Goal: Task Accomplishment & Management: Manage account settings

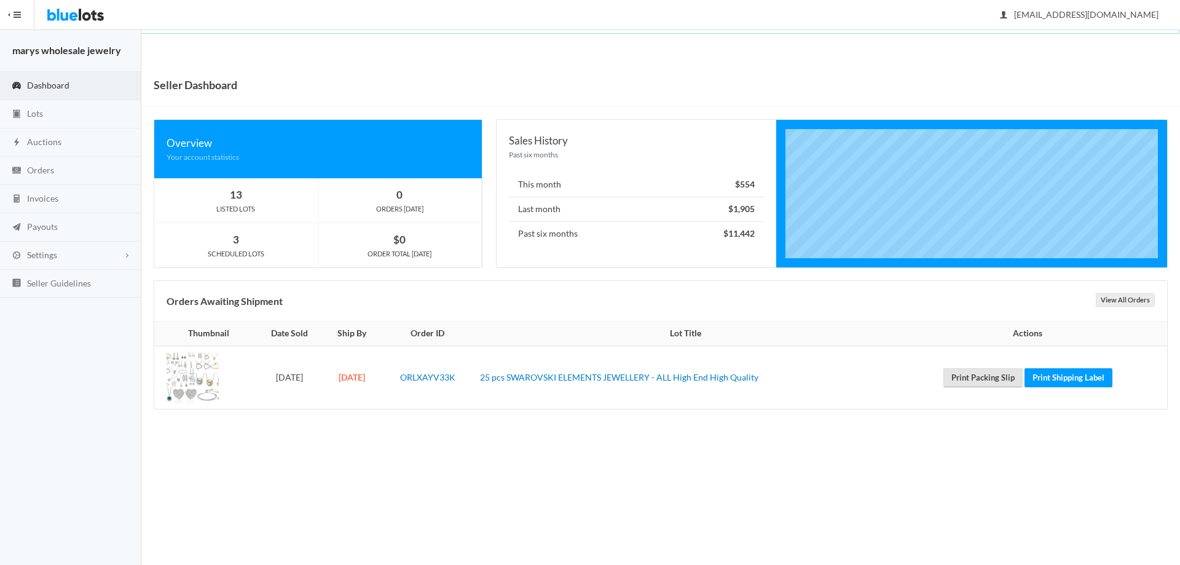
click at [982, 376] on link "Print Packing Slip" at bounding box center [982, 377] width 79 height 19
click at [1091, 382] on link "Print Shipping Label" at bounding box center [1068, 377] width 88 height 19
click at [50, 172] on span "Orders" at bounding box center [40, 170] width 27 height 10
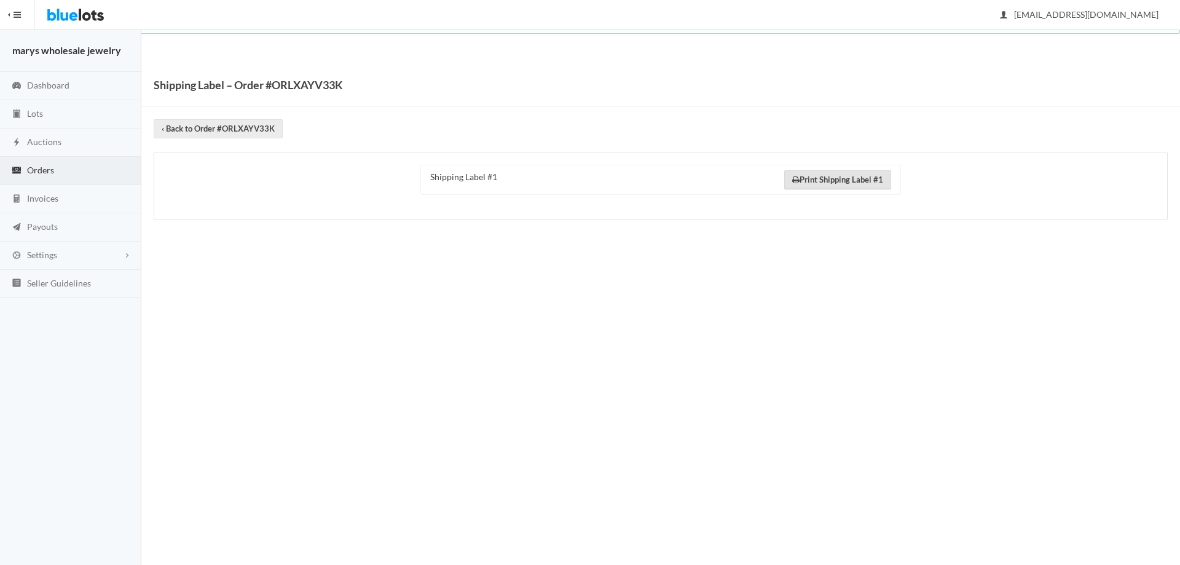
click at [867, 186] on link "Print Shipping Label #1" at bounding box center [837, 179] width 107 height 19
click at [42, 229] on span "Payouts" at bounding box center [42, 226] width 31 height 10
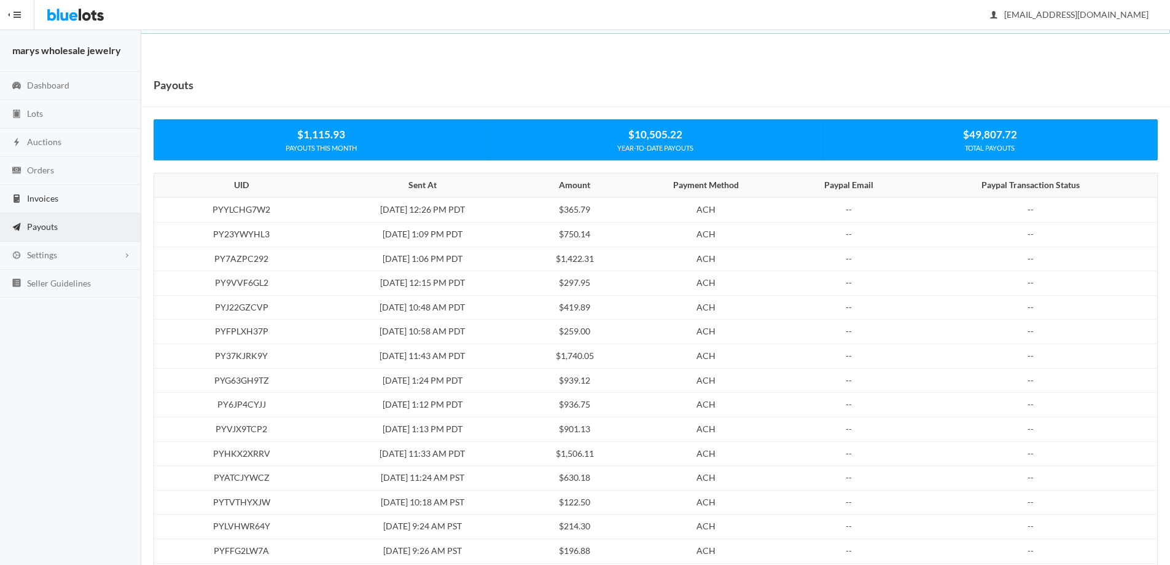
click at [43, 198] on span "Invoices" at bounding box center [42, 198] width 31 height 10
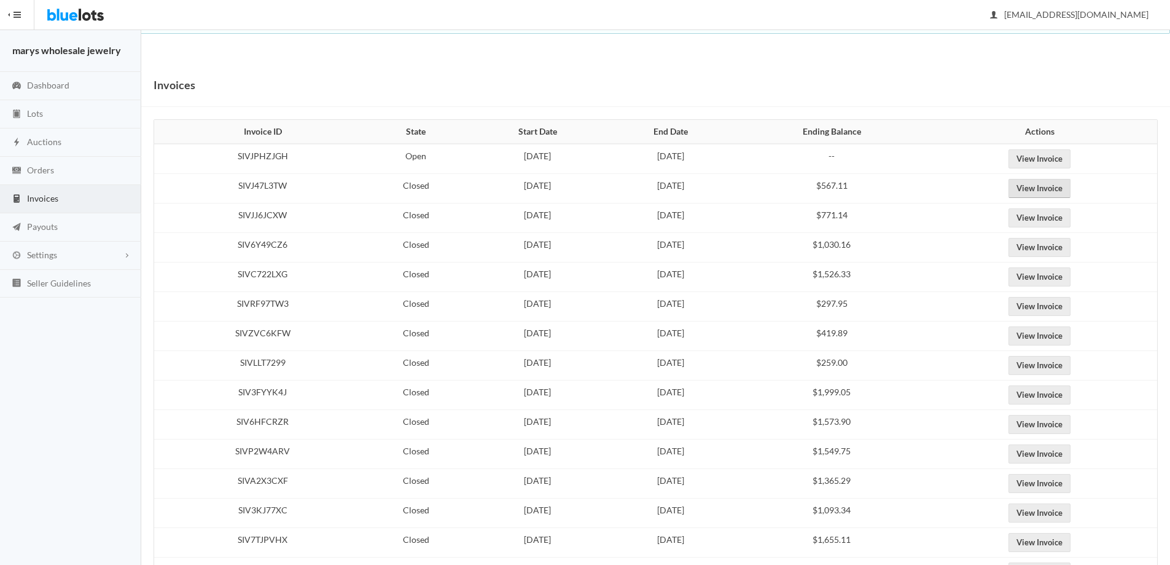
click at [1057, 192] on link "View Invoice" at bounding box center [1040, 188] width 62 height 19
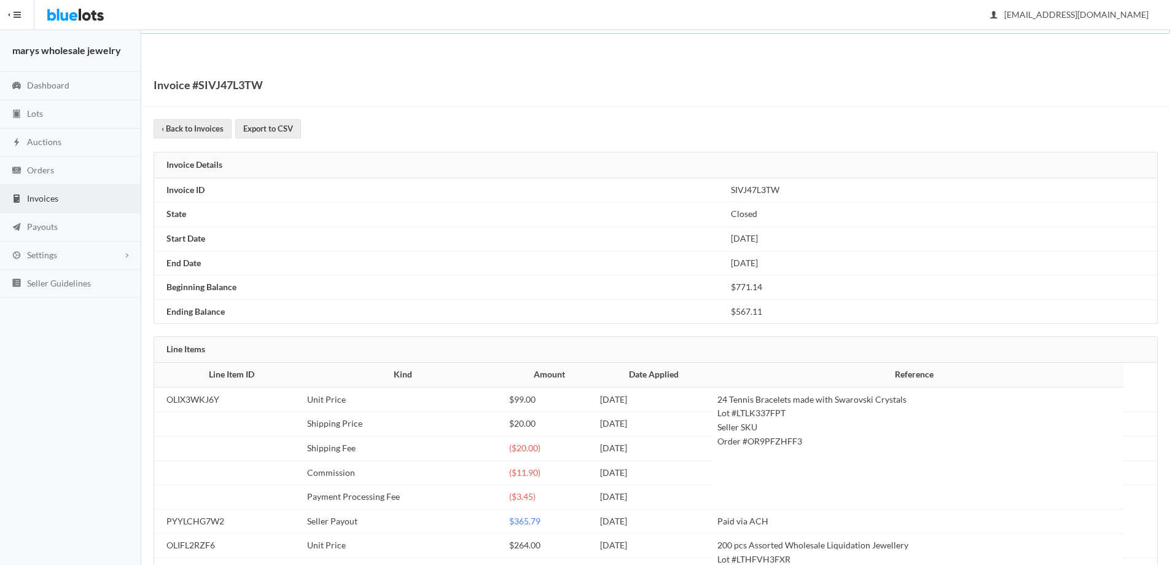
scroll to position [139, 0]
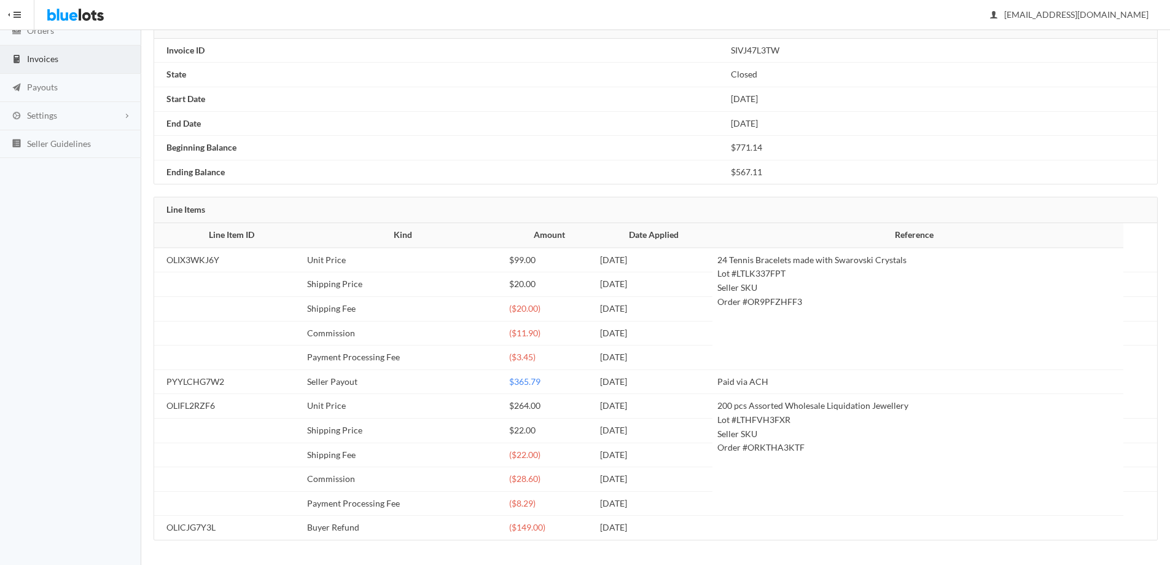
click at [71, 60] on link "Invoices" at bounding box center [70, 59] width 141 height 28
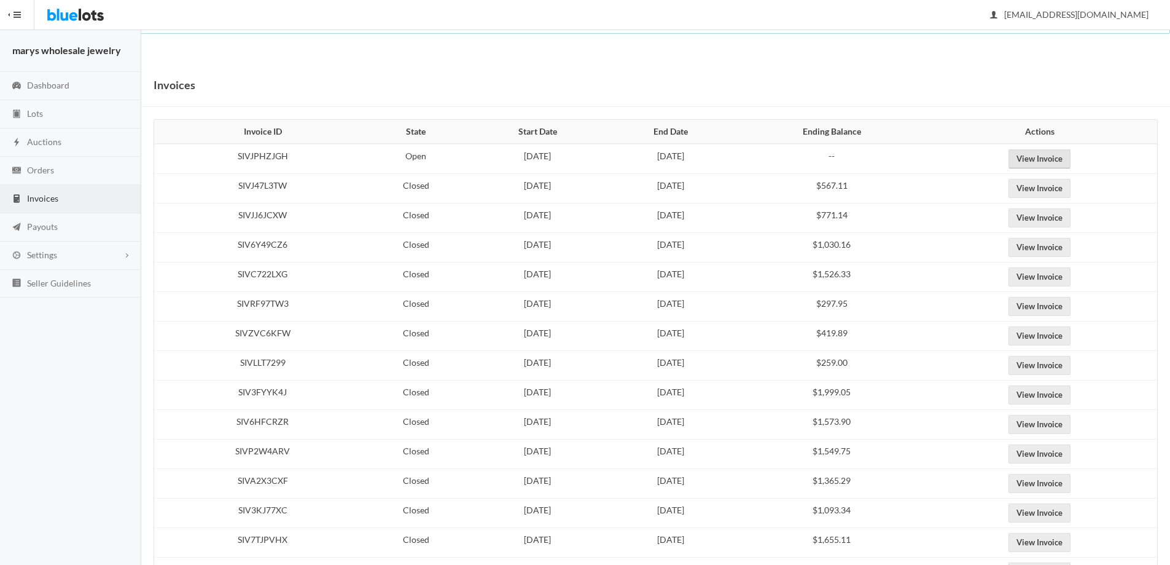
click at [1067, 160] on link "View Invoice" at bounding box center [1040, 158] width 62 height 19
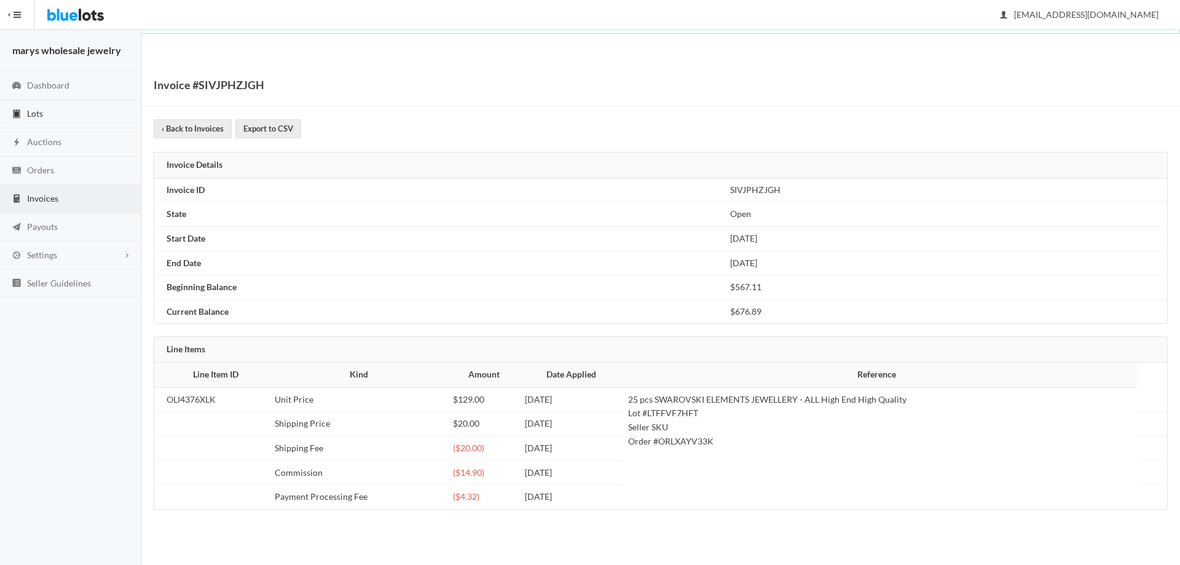
click at [32, 109] on span "Lots" at bounding box center [35, 113] width 16 height 10
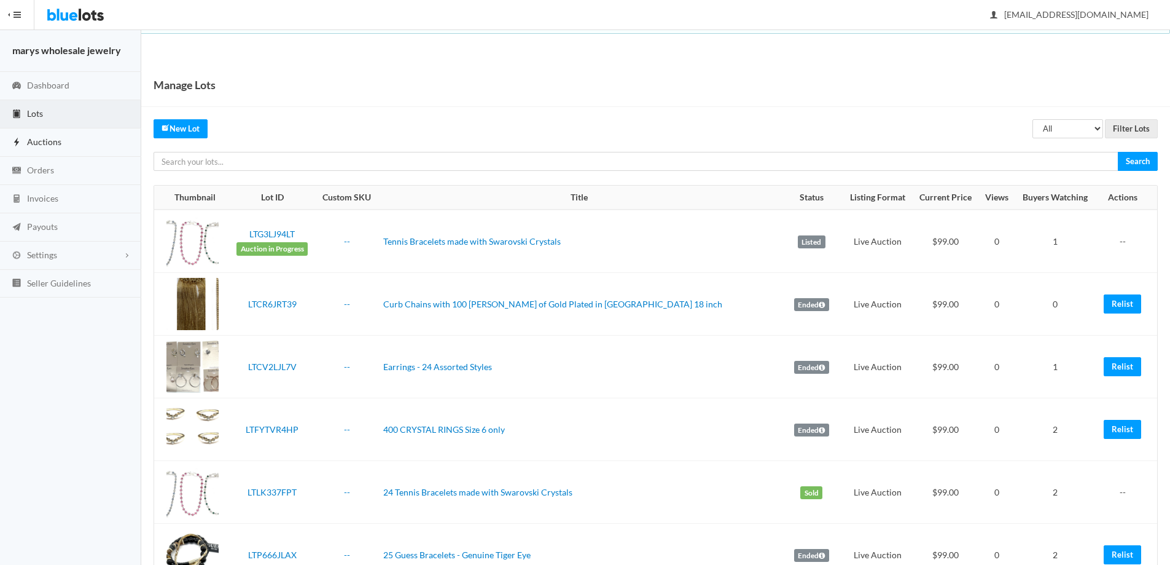
click at [44, 137] on span "Auctions" at bounding box center [44, 141] width 34 height 10
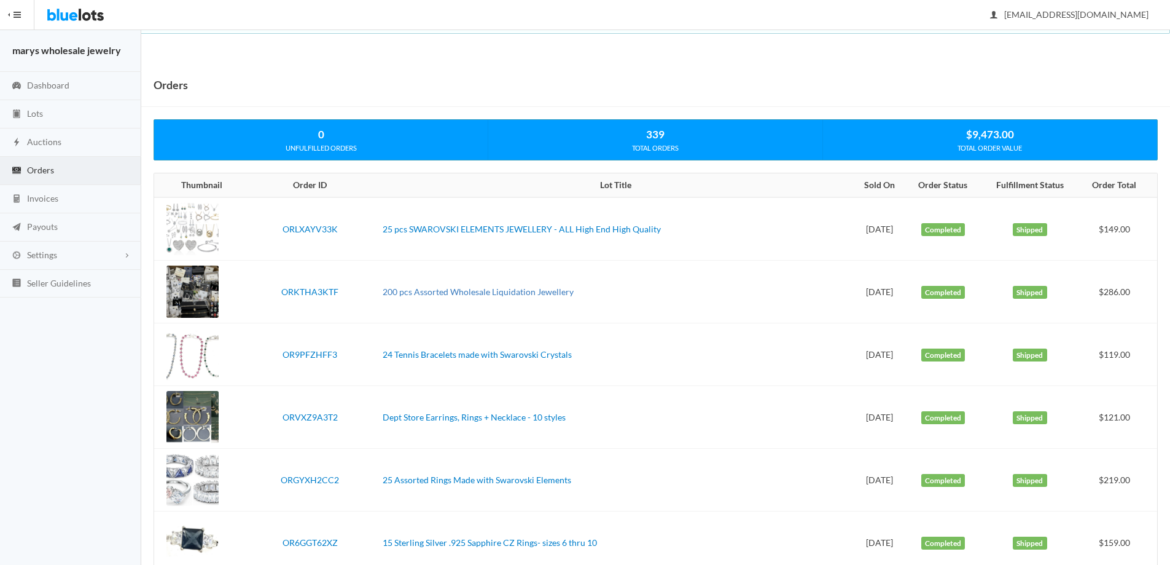
click at [499, 290] on link "200 pcs Assorted Wholesale Liquidation Jewellery" at bounding box center [478, 291] width 191 height 10
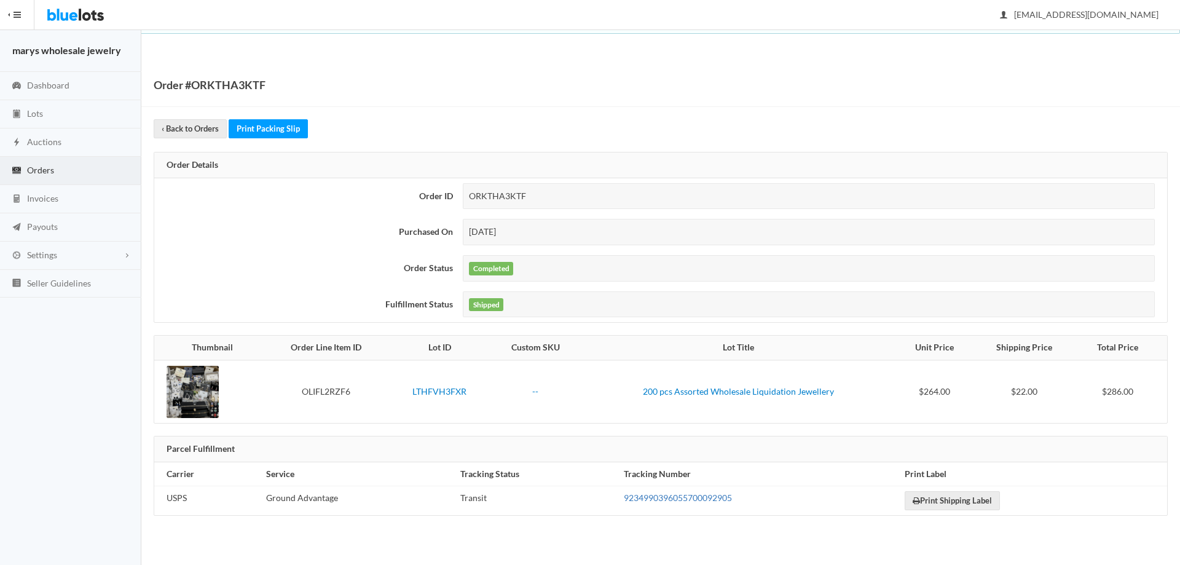
click at [692, 499] on link "9234990396055700092905" at bounding box center [678, 497] width 108 height 10
